Goal: Communication & Community: Answer question/provide support

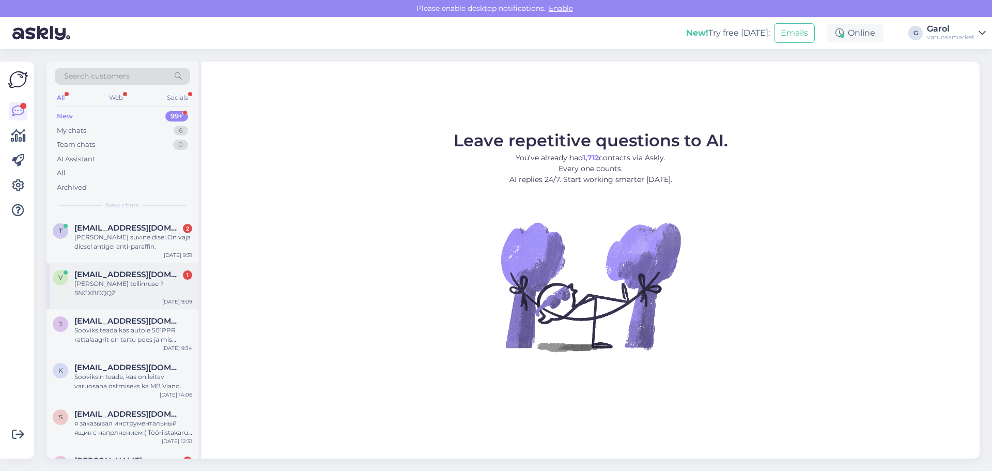
click at [137, 285] on div "[PERSON_NAME] tellimuse ? SNCXBCQQZ" at bounding box center [133, 288] width 118 height 19
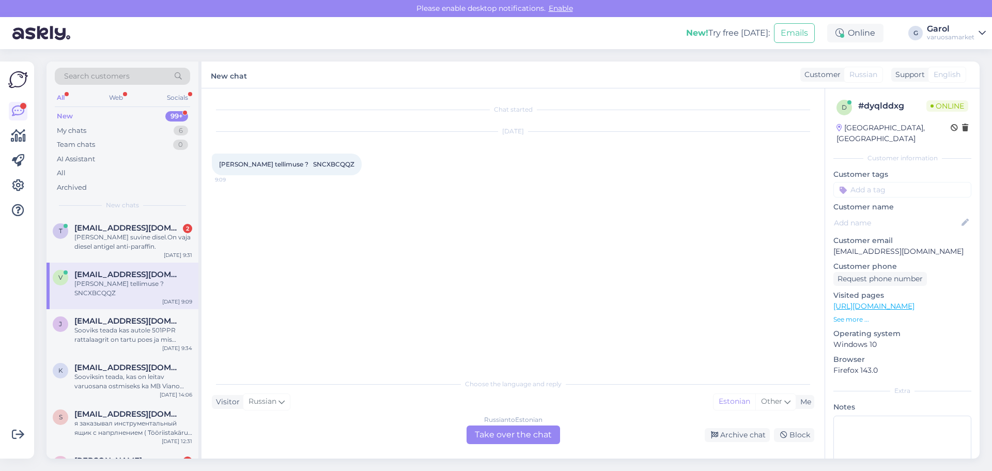
click at [506, 434] on div "Russian to Estonian Take over the chat" at bounding box center [514, 434] width 94 height 19
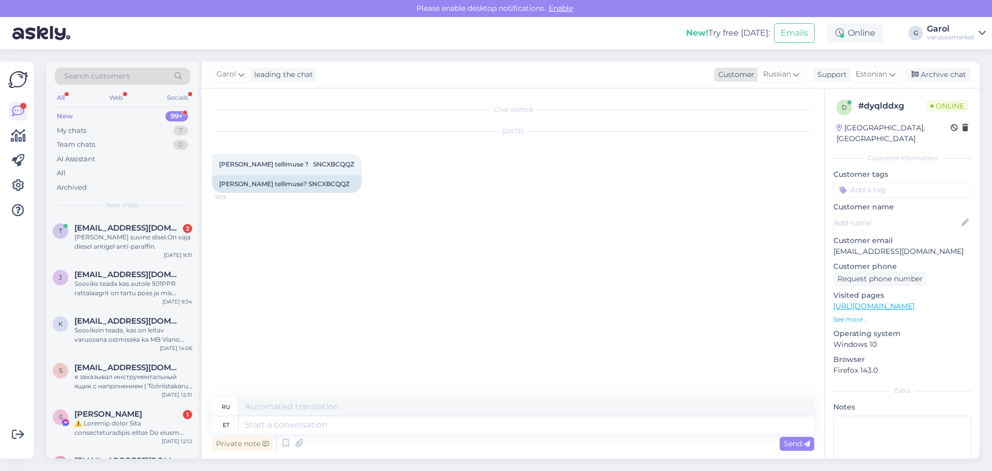
click at [774, 75] on span "Russian" at bounding box center [777, 74] width 28 height 11
click at [752, 100] on input at bounding box center [759, 97] width 97 height 16
type input "est"
click at [730, 118] on link "Estonian" at bounding box center [760, 120] width 114 height 17
click at [378, 420] on textarea at bounding box center [513, 423] width 602 height 22
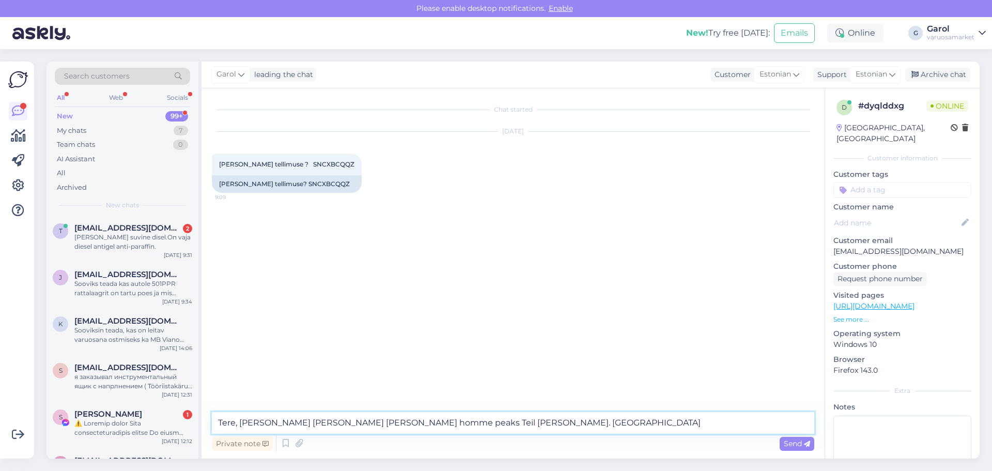
type textarea "Tere, [PERSON_NAME] [PERSON_NAME] [PERSON_NAME] homme peaks Teil [PERSON_NAME].…"
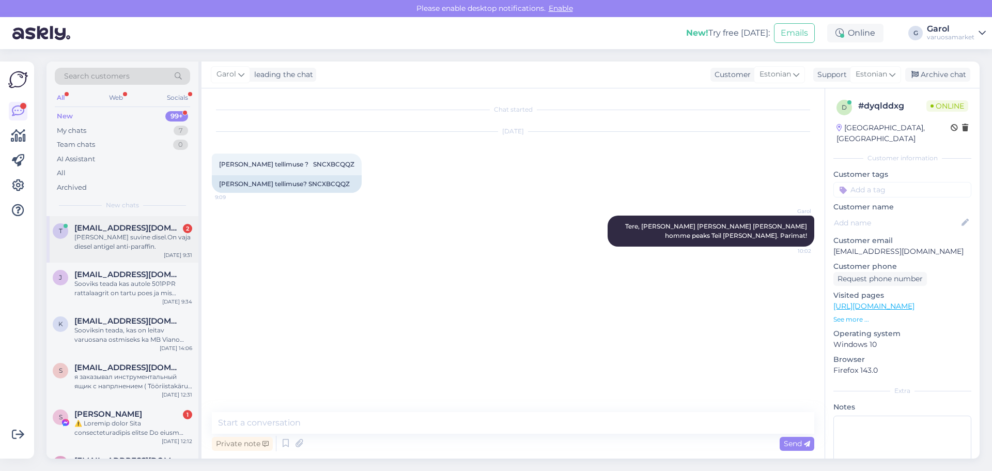
click at [129, 244] on div "[PERSON_NAME] suvine disel.On vaja diesel antigel anti-paraffin." at bounding box center [133, 242] width 118 height 19
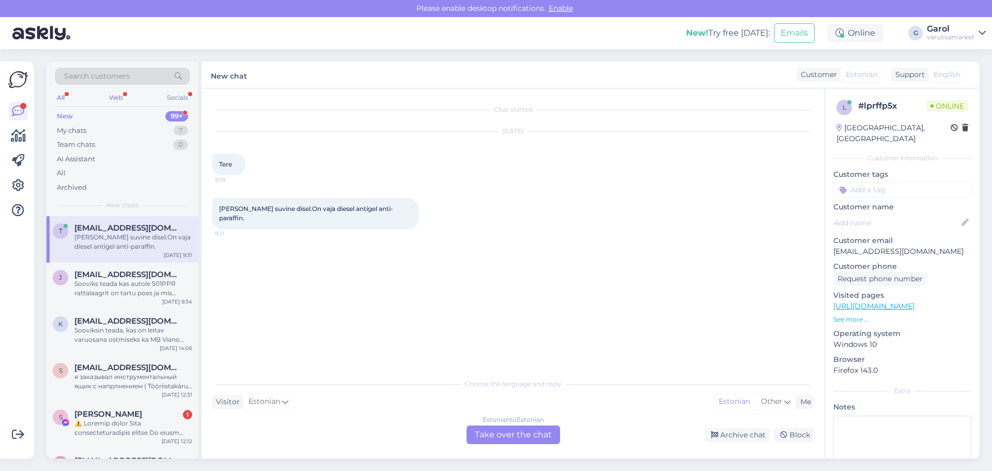
click at [506, 439] on div "Estonian to Estonian Take over the chat" at bounding box center [514, 434] width 94 height 19
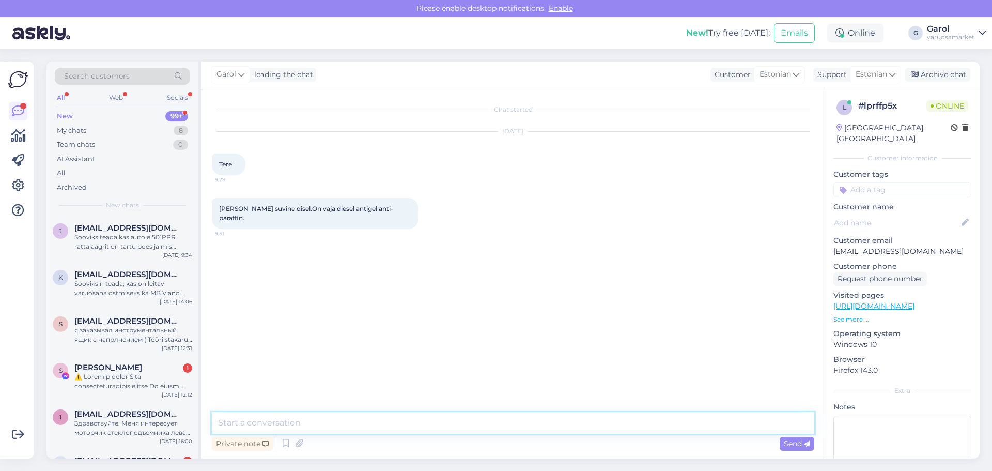
click at [452, 425] on textarea at bounding box center [513, 423] width 602 height 22
type textarea "Tere, K2 tootjalt on laos olemas."
click at [156, 130] on div "My chats 8" at bounding box center [122, 130] width 135 height 14
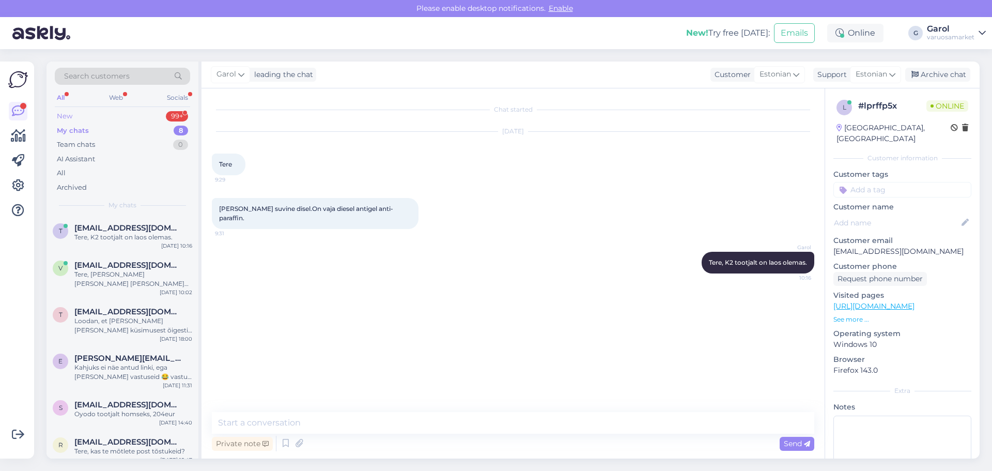
click at [152, 120] on div "New 99+" at bounding box center [122, 116] width 135 height 14
